Goal: Information Seeking & Learning: Learn about a topic

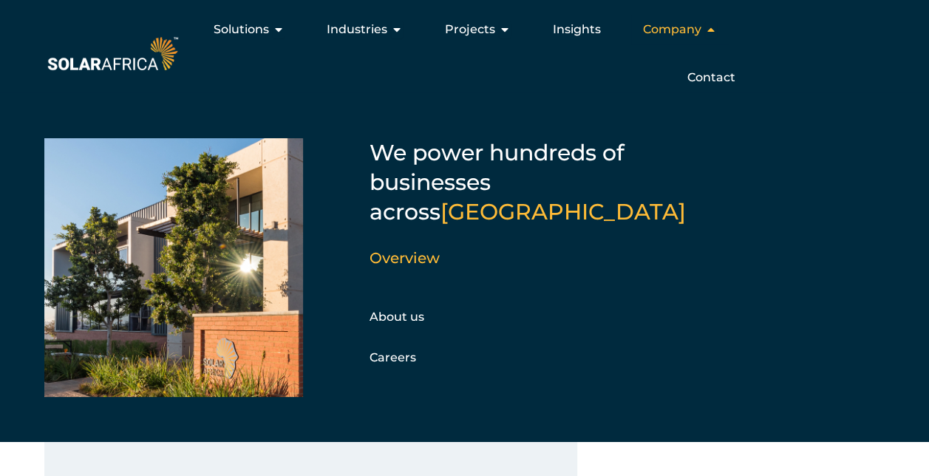
click at [660, 27] on span "Company" at bounding box center [672, 30] width 58 height 18
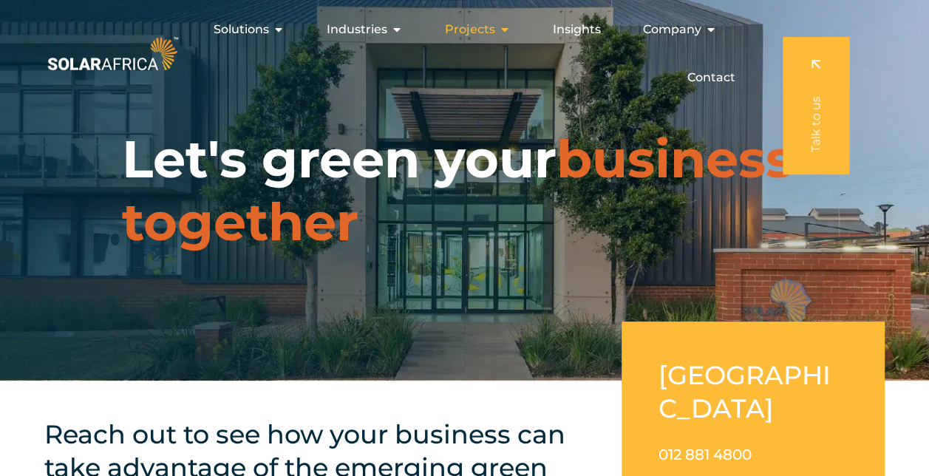
click at [481, 30] on span "Projects" at bounding box center [470, 30] width 50 height 18
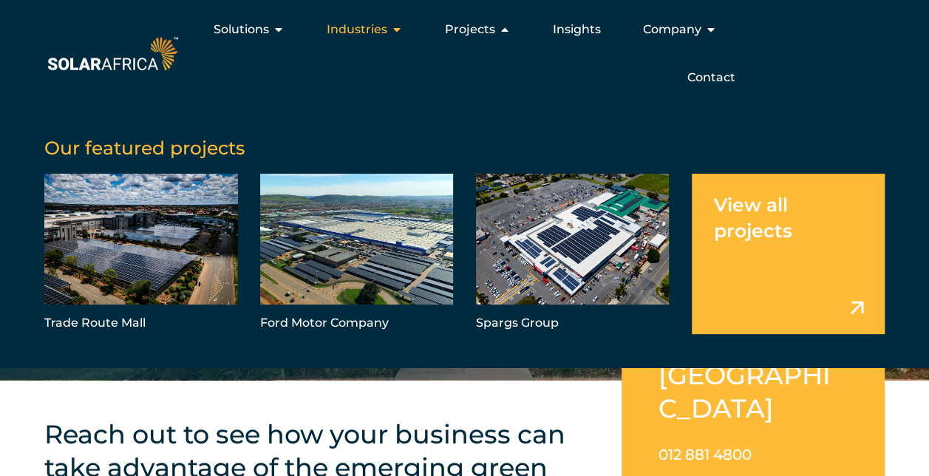
click at [382, 30] on span "Industries" at bounding box center [357, 30] width 61 height 18
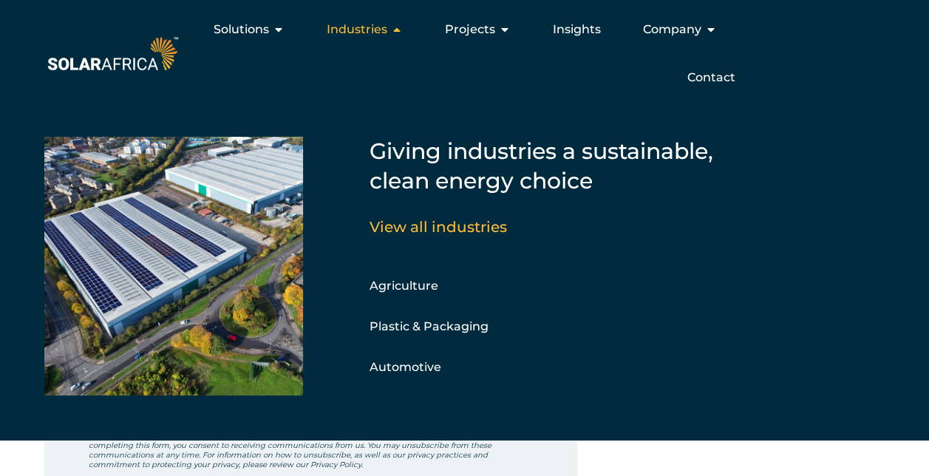
scroll to position [443, 0]
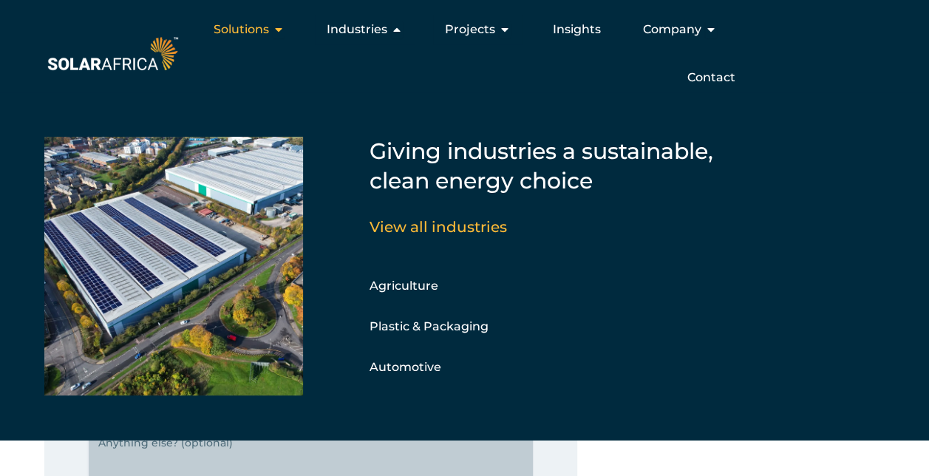
click at [237, 23] on span "Solutions" at bounding box center [241, 30] width 55 height 18
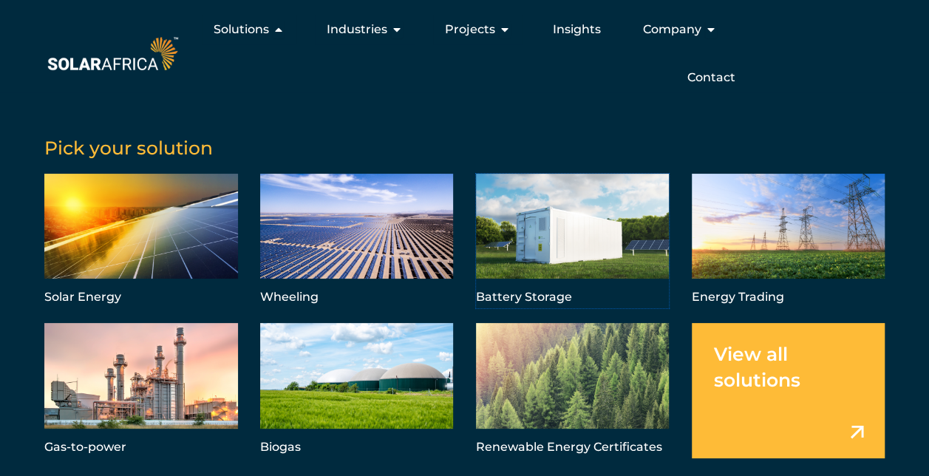
scroll to position [1035, 0]
click at [526, 299] on link "Menu" at bounding box center [573, 241] width 194 height 135
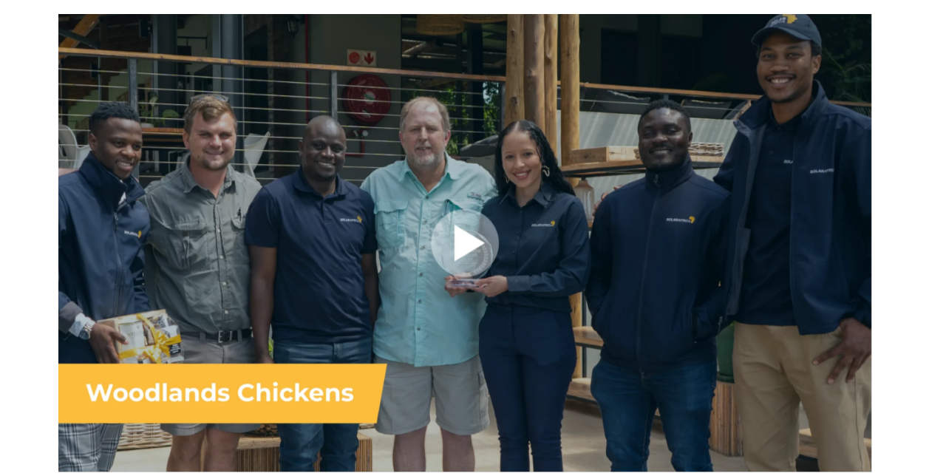
scroll to position [665, 0]
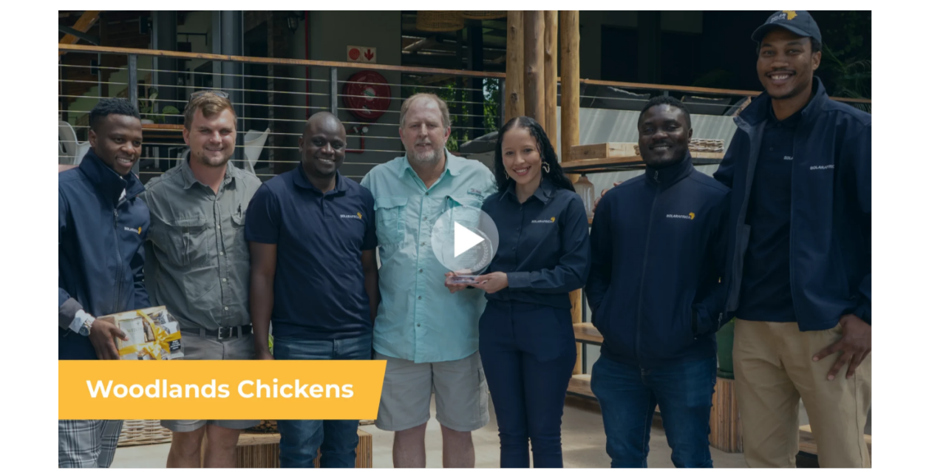
click at [483, 236] on div at bounding box center [464, 239] width 813 height 458
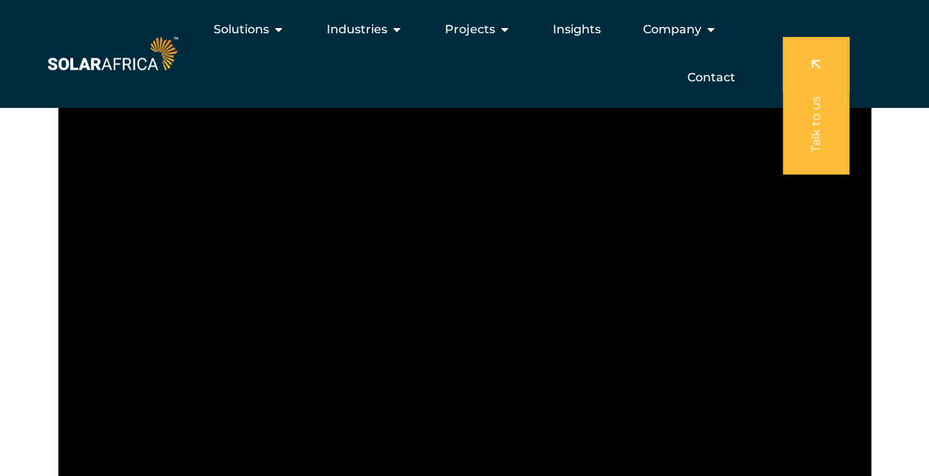
scroll to position [591, 0]
